Goal: Task Accomplishment & Management: Use online tool/utility

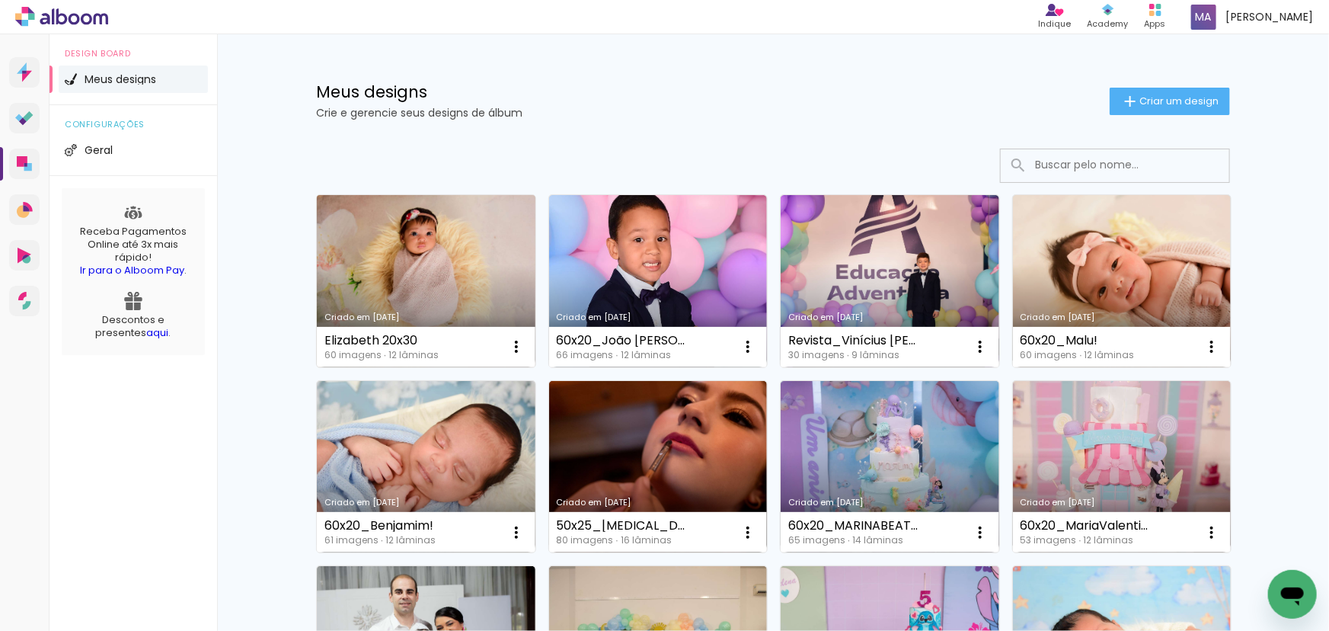
click at [420, 259] on link "Criado em [DATE]" at bounding box center [426, 281] width 219 height 172
